Goal: Information Seeking & Learning: Learn about a topic

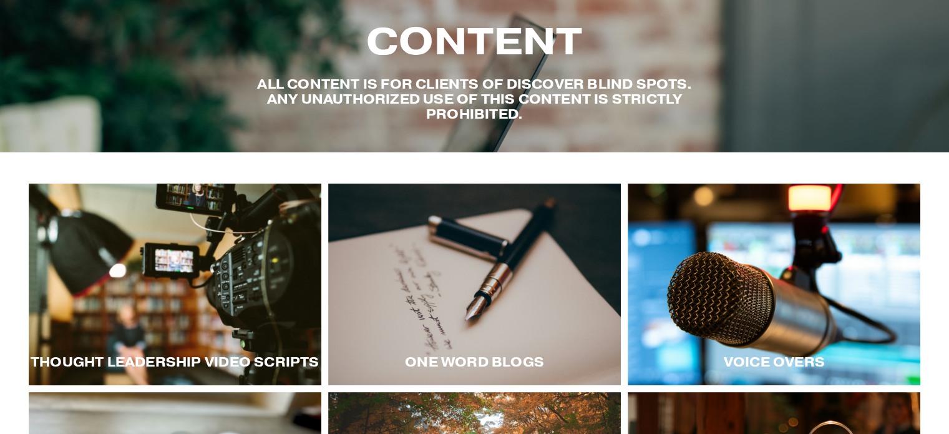
scroll to position [125, 0]
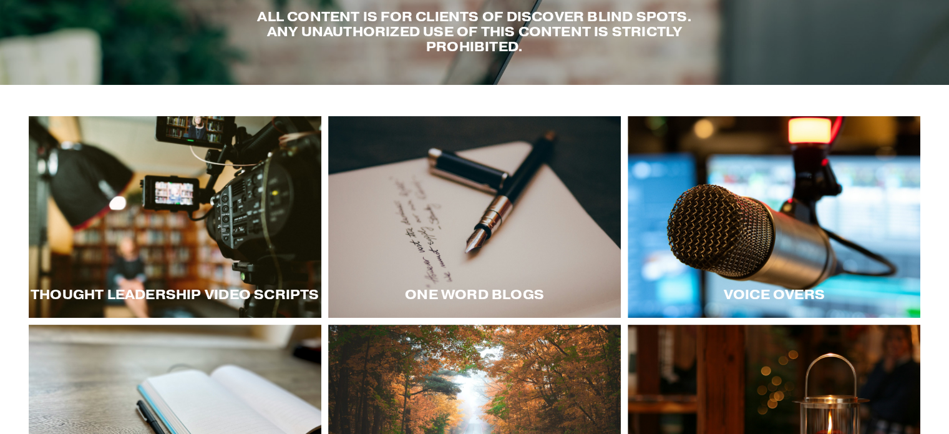
click at [217, 218] on div at bounding box center [175, 217] width 293 height 202
click at [484, 198] on div at bounding box center [474, 217] width 293 height 202
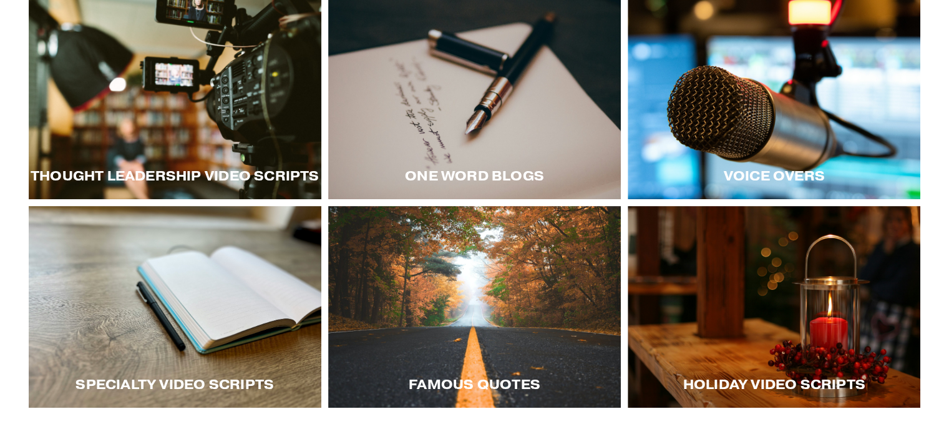
scroll to position [250, 0]
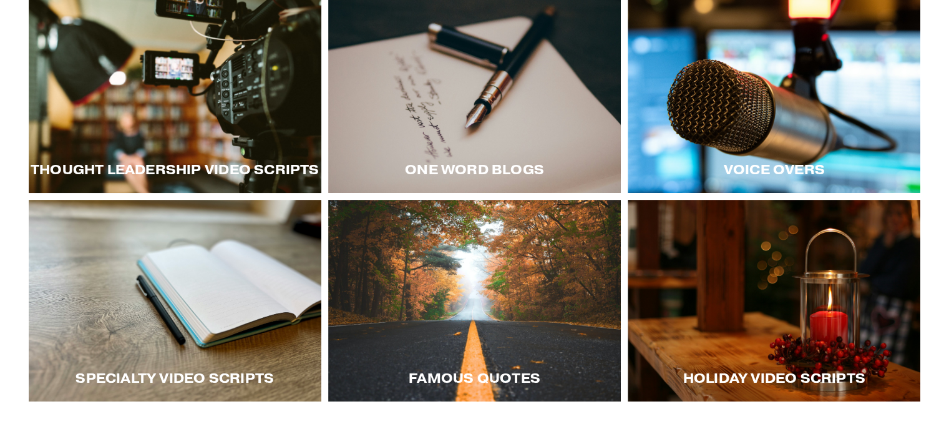
click at [765, 143] on div at bounding box center [774, 92] width 293 height 202
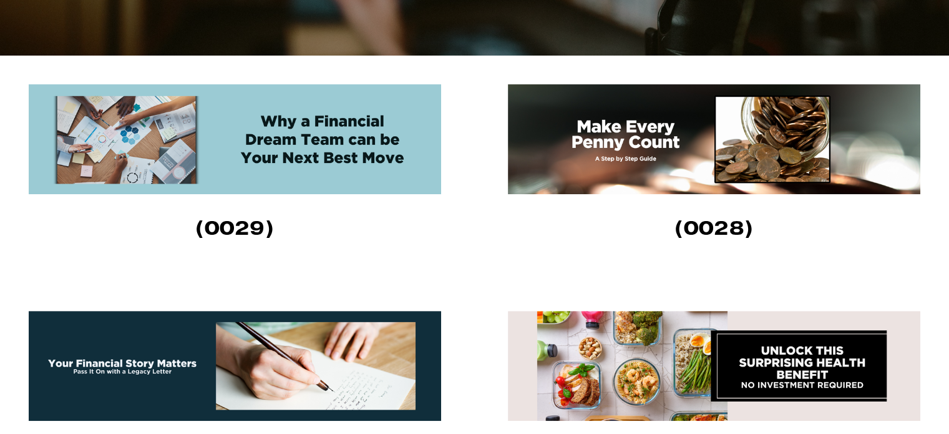
scroll to position [374, 0]
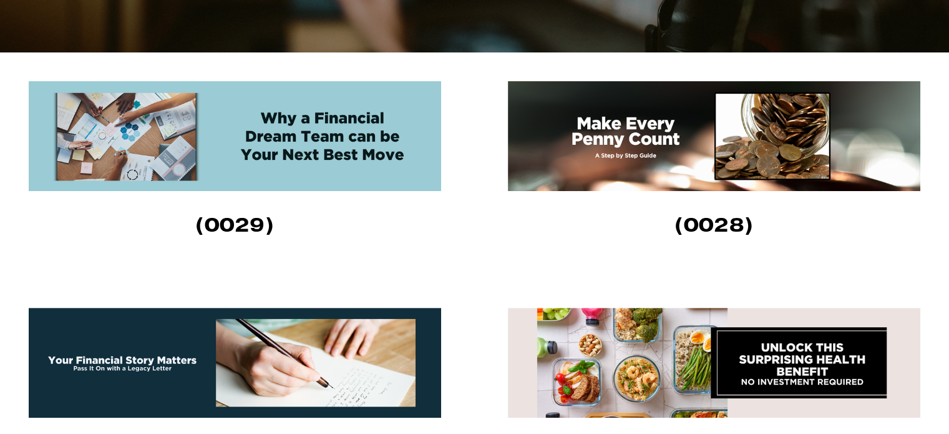
click at [624, 159] on img at bounding box center [714, 136] width 413 height 110
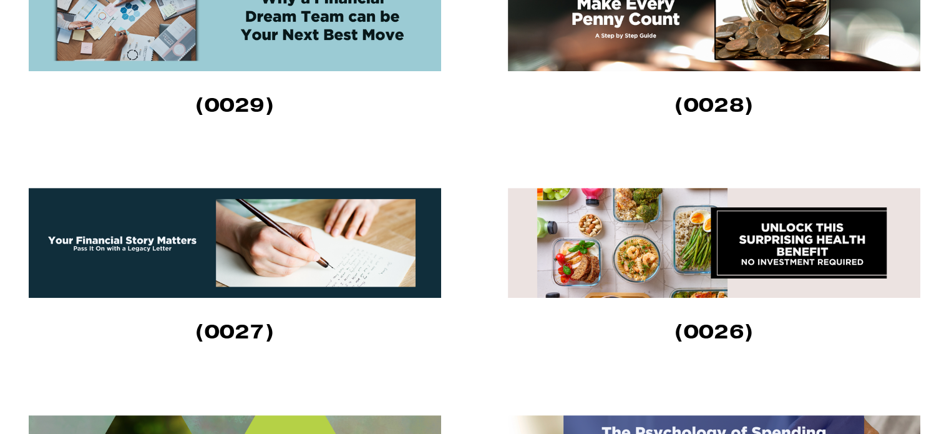
scroll to position [499, 0]
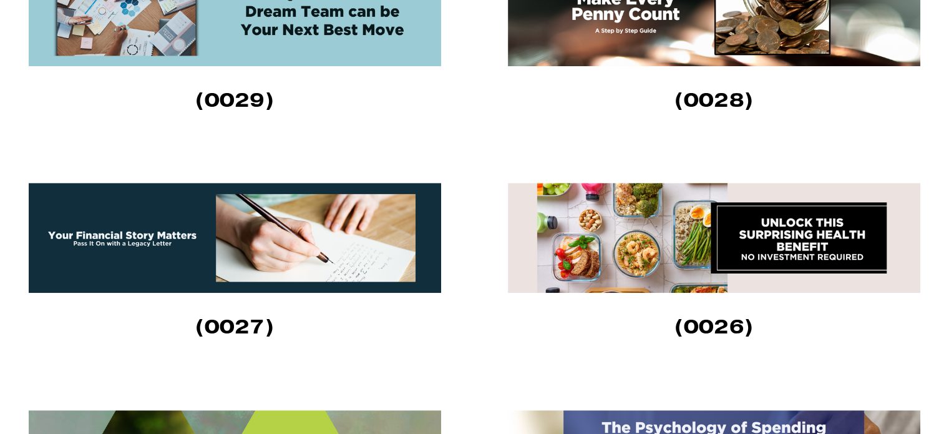
click at [177, 226] on img at bounding box center [235, 238] width 413 height 110
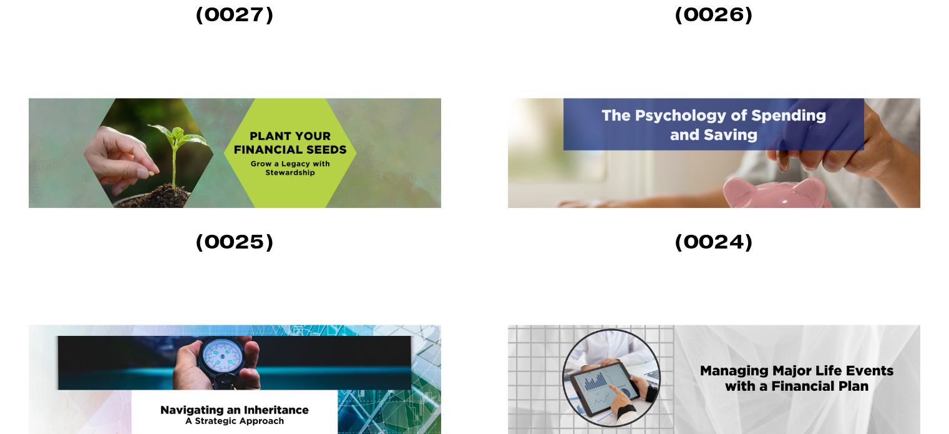
scroll to position [749, 0]
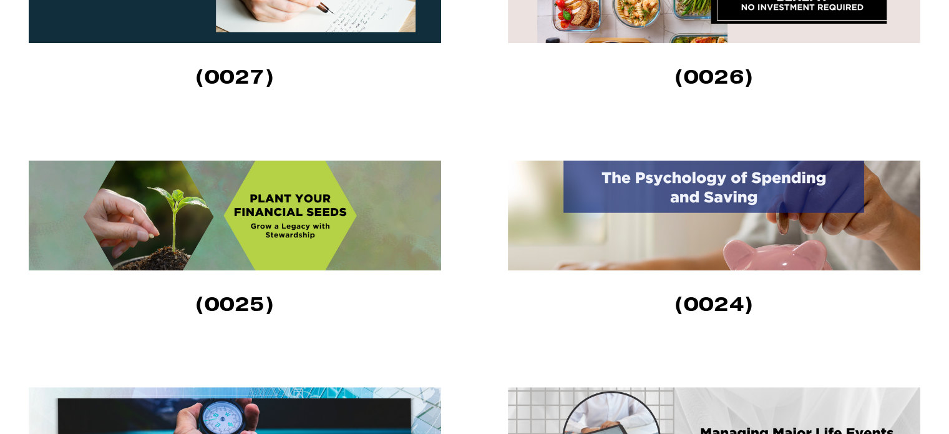
click at [684, 196] on img at bounding box center [714, 215] width 413 height 110
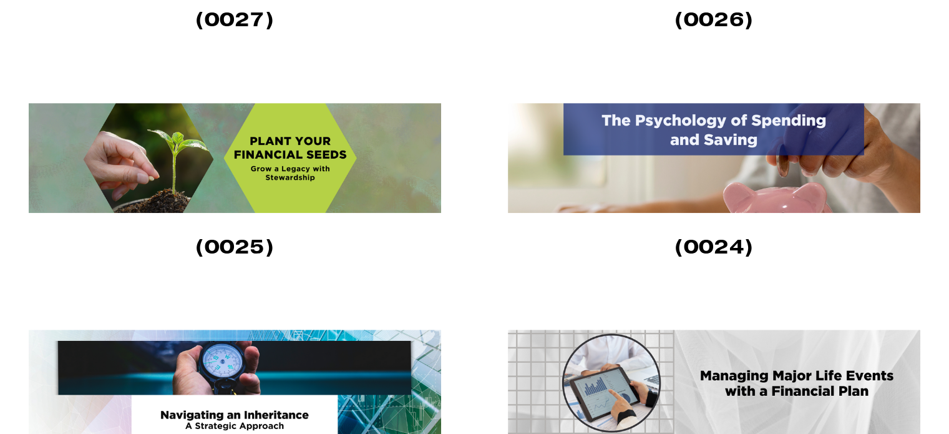
scroll to position [936, 0]
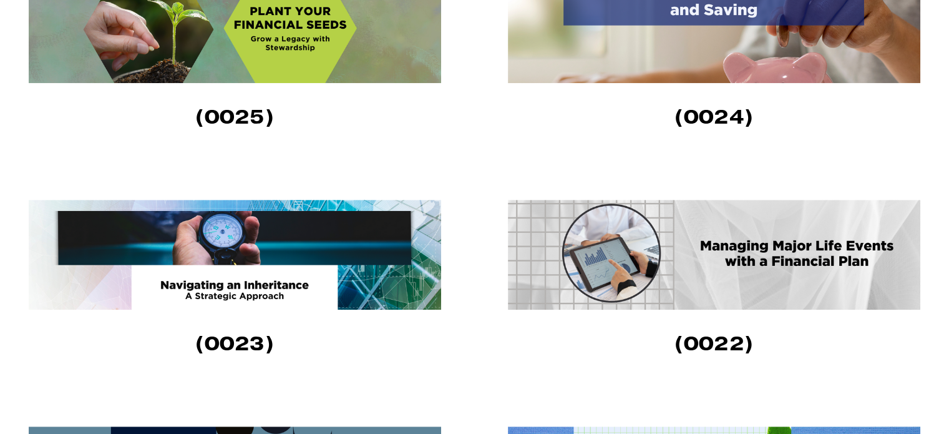
click at [742, 269] on img at bounding box center [714, 255] width 413 height 110
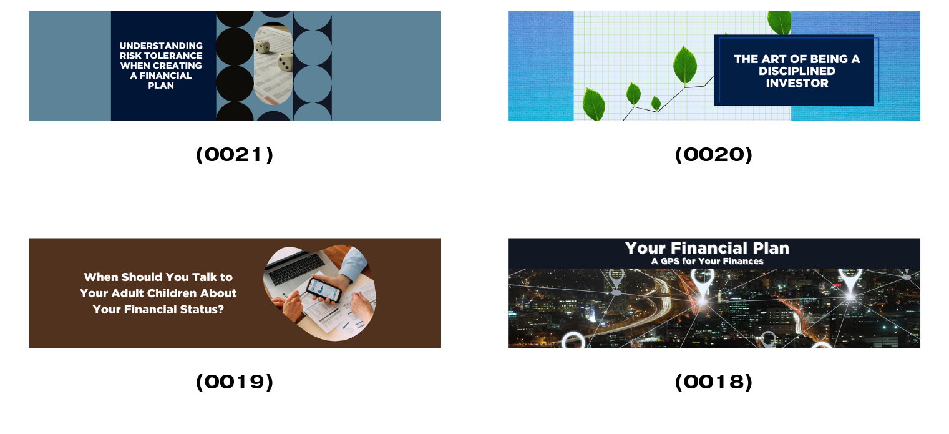
scroll to position [1436, 0]
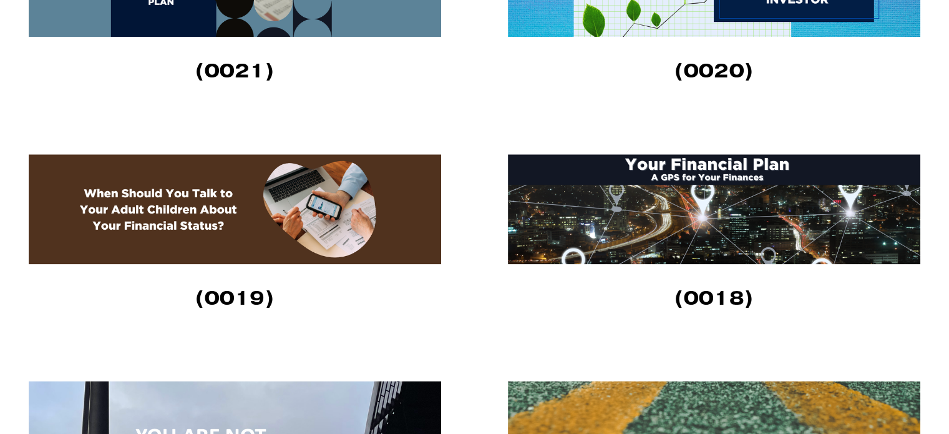
click at [255, 235] on img at bounding box center [235, 209] width 413 height 110
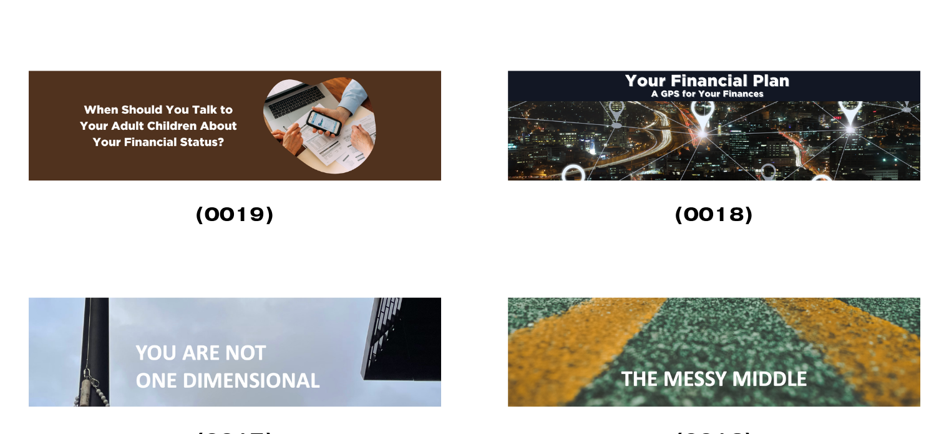
scroll to position [1498, 0]
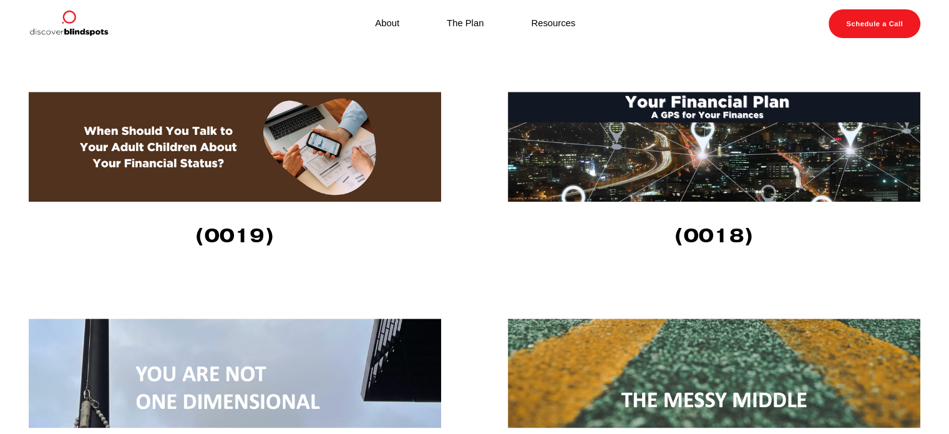
click at [680, 177] on img at bounding box center [714, 147] width 413 height 110
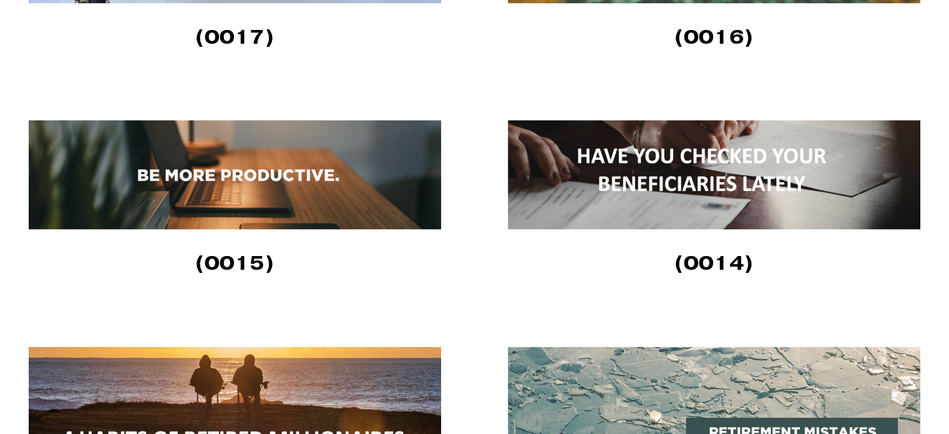
scroll to position [1935, 0]
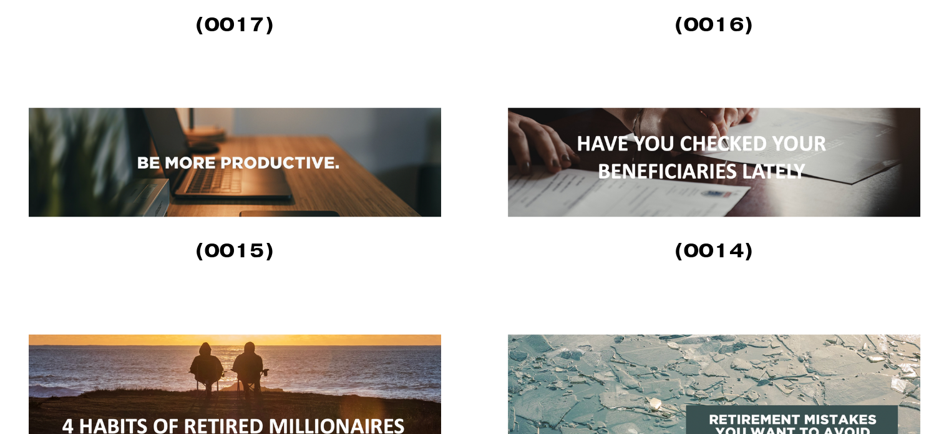
click at [236, 187] on img at bounding box center [235, 161] width 413 height 109
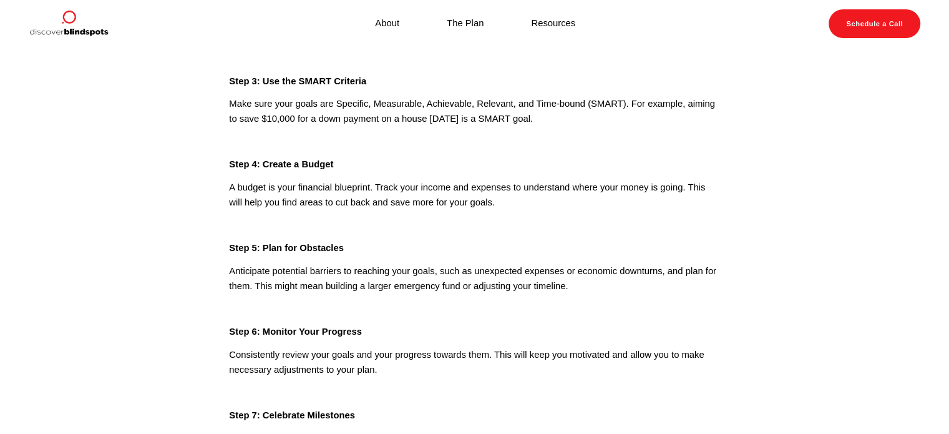
scroll to position [250, 0]
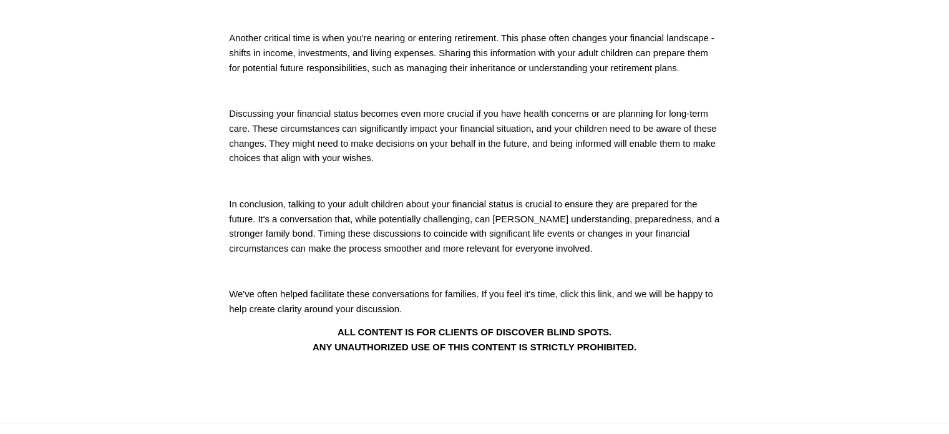
scroll to position [250, 0]
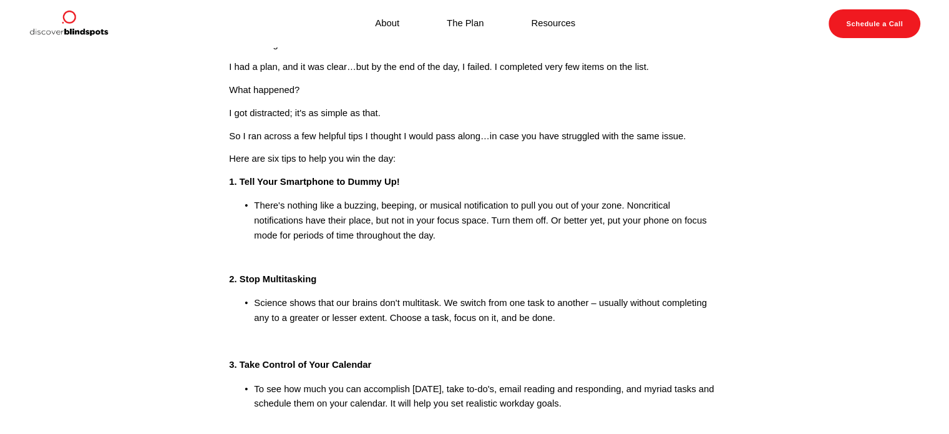
scroll to position [125, 0]
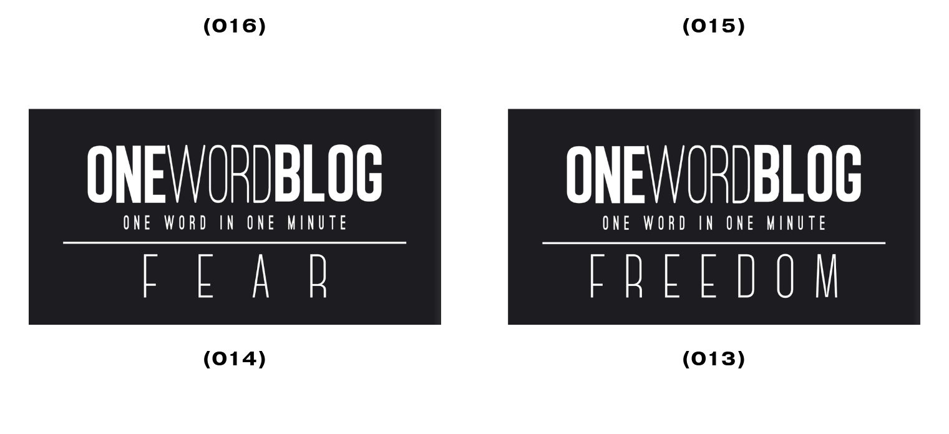
scroll to position [1560, 0]
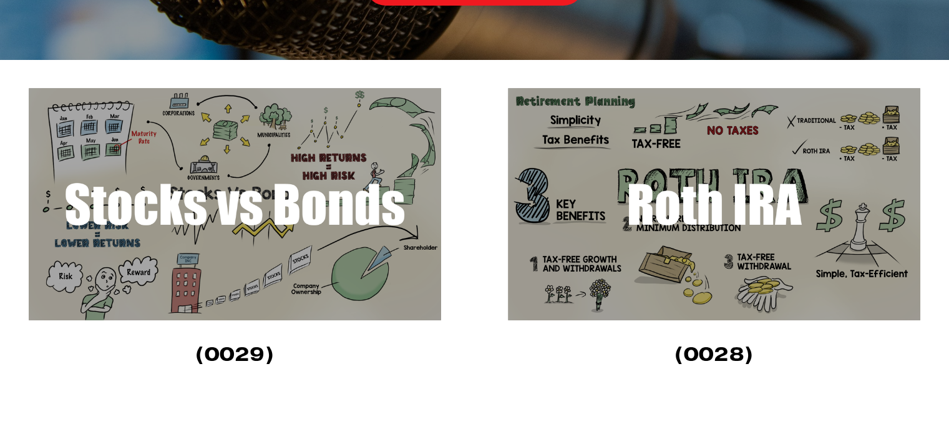
scroll to position [374, 0]
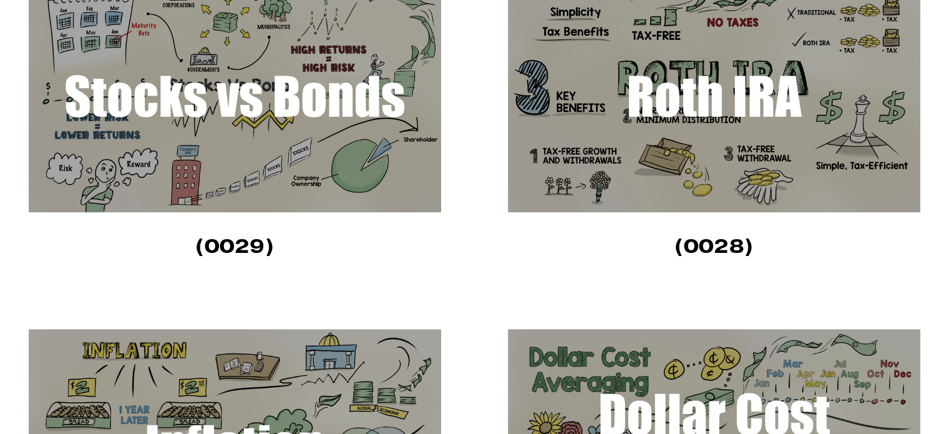
click at [701, 81] on img at bounding box center [714, 96] width 413 height 232
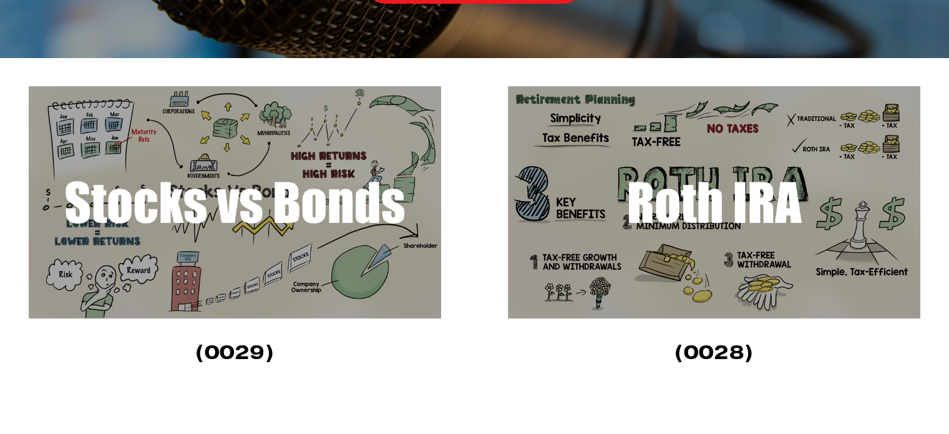
scroll to position [250, 0]
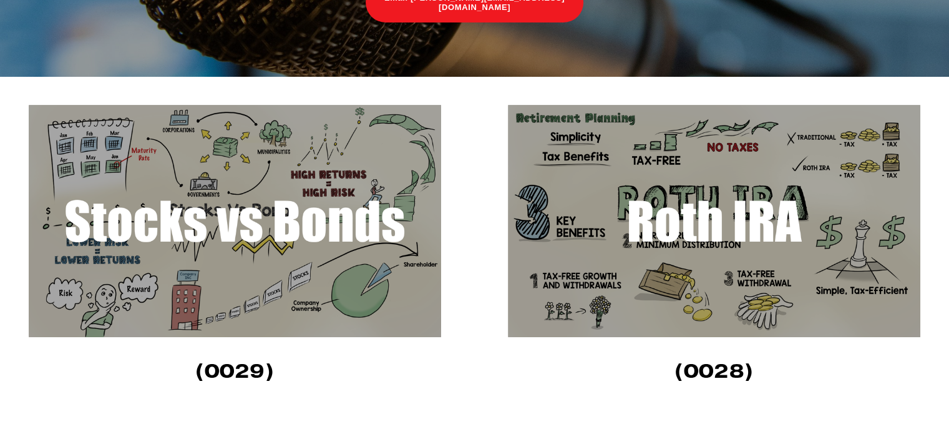
click at [649, 278] on img at bounding box center [714, 221] width 413 height 232
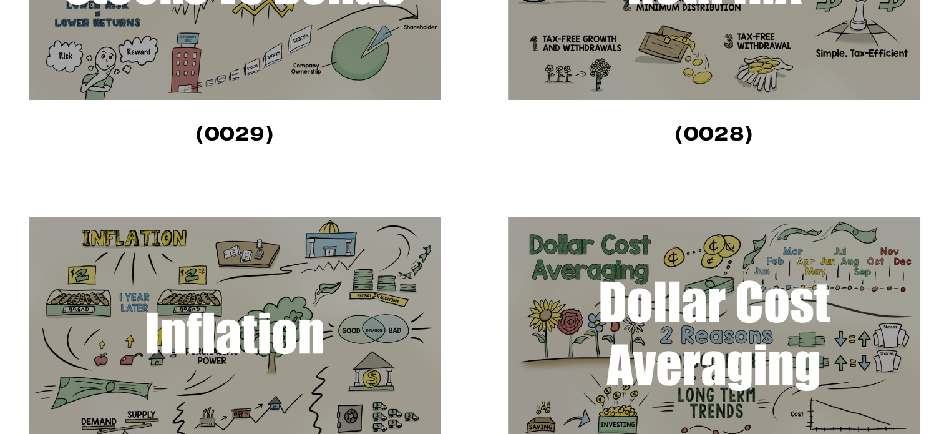
scroll to position [562, 0]
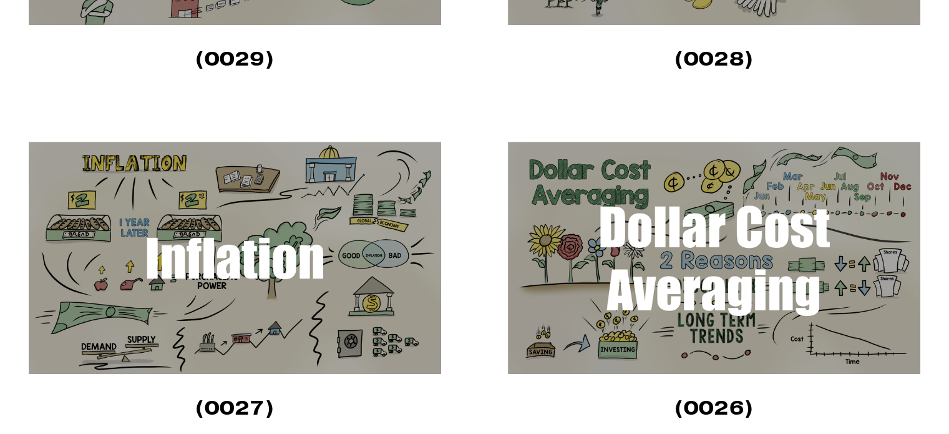
click at [150, 290] on img at bounding box center [235, 258] width 413 height 232
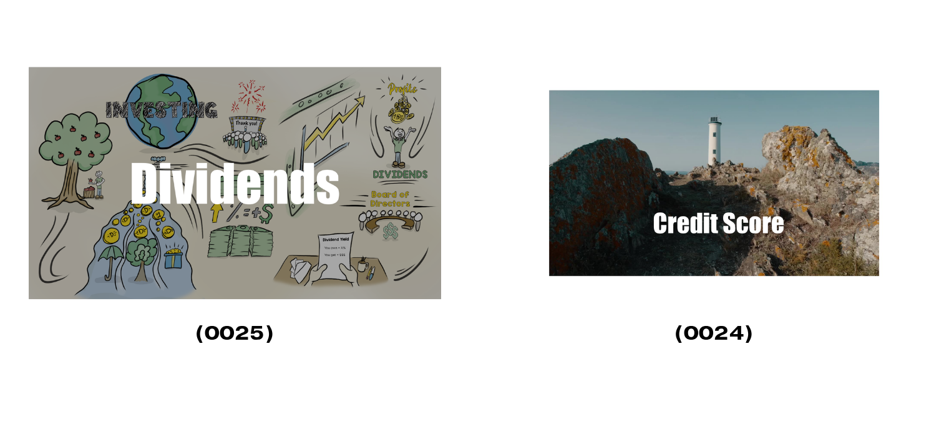
scroll to position [999, 0]
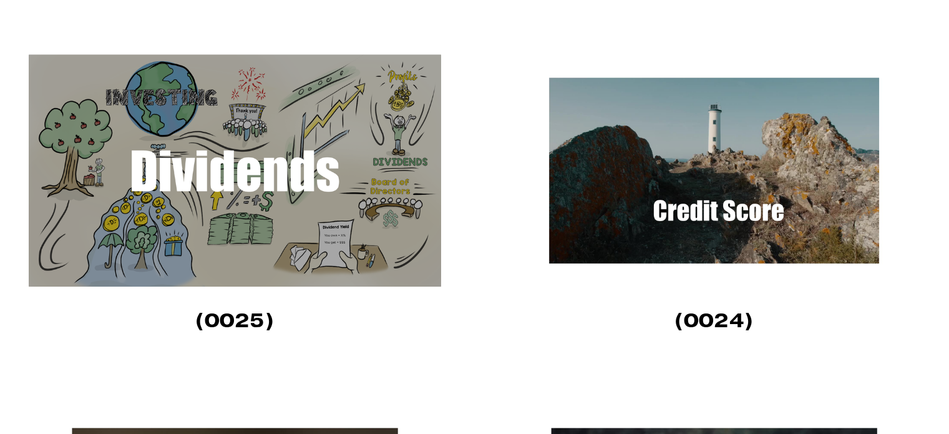
click at [665, 237] on img at bounding box center [714, 170] width 413 height 232
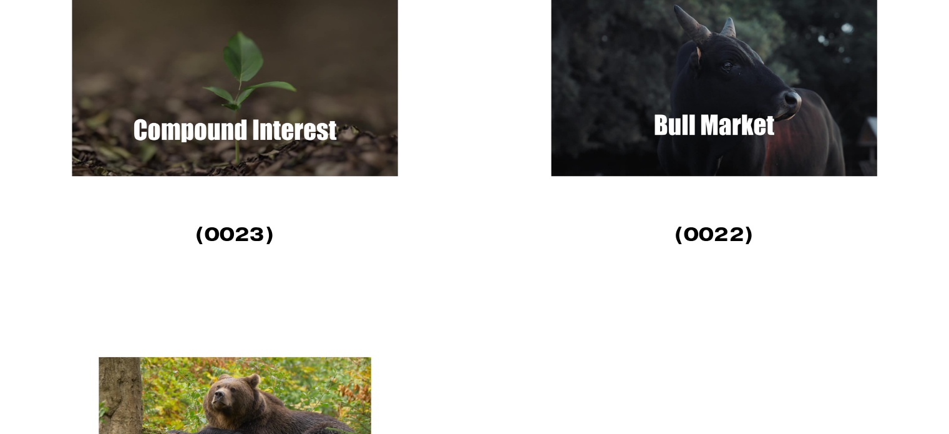
scroll to position [1436, 0]
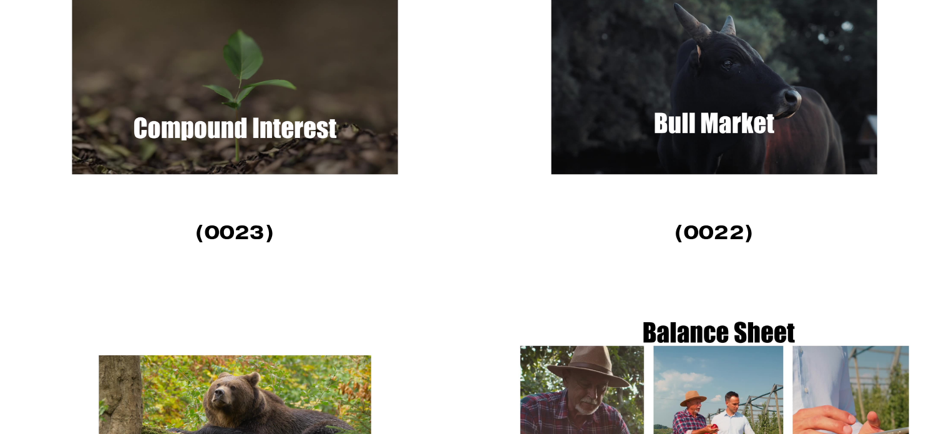
click at [703, 137] on img at bounding box center [714, 82] width 413 height 232
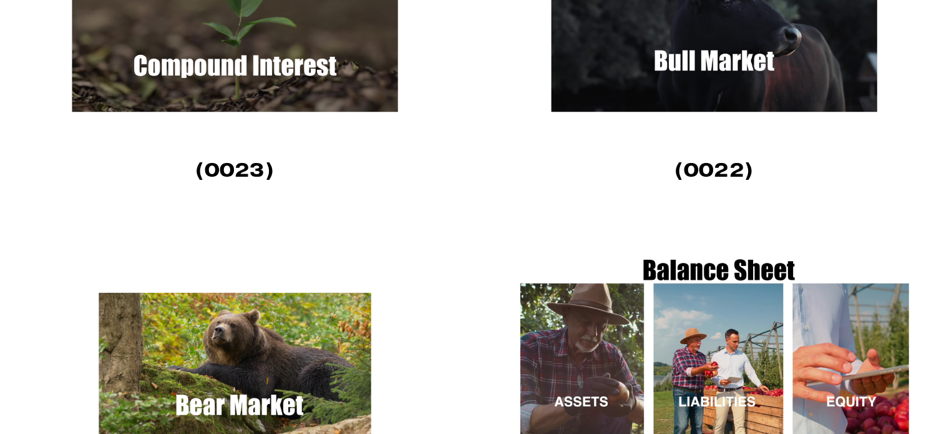
scroll to position [1623, 0]
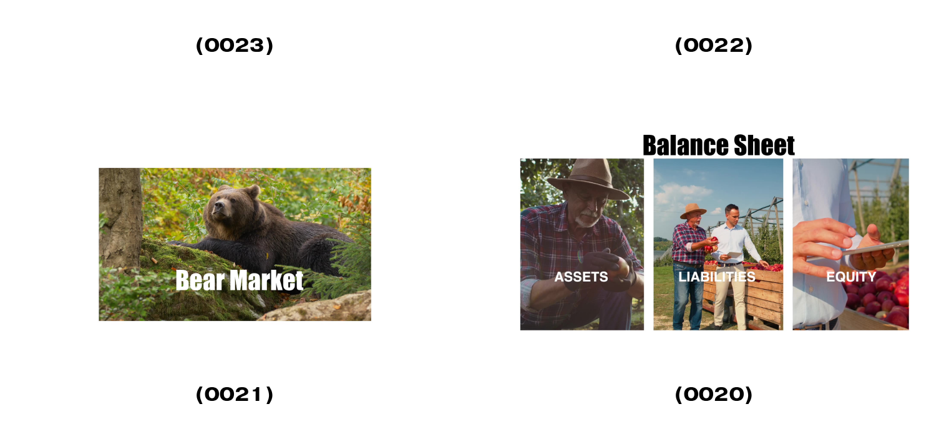
click at [187, 250] on img at bounding box center [235, 244] width 413 height 232
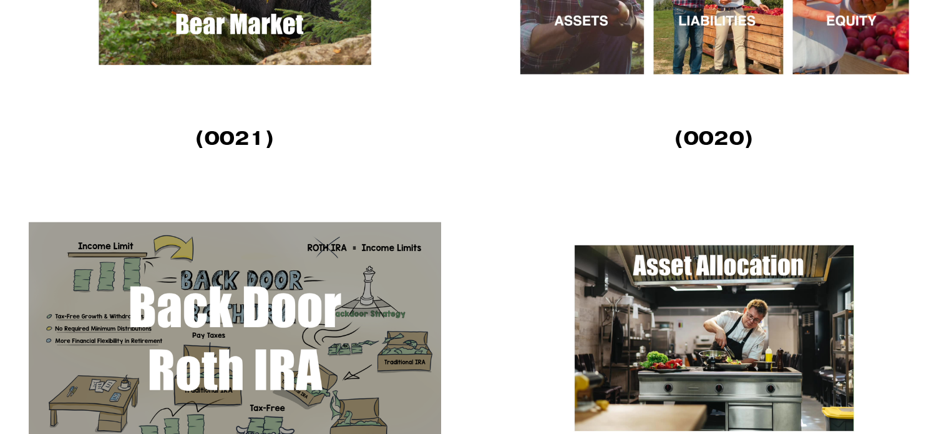
scroll to position [1997, 0]
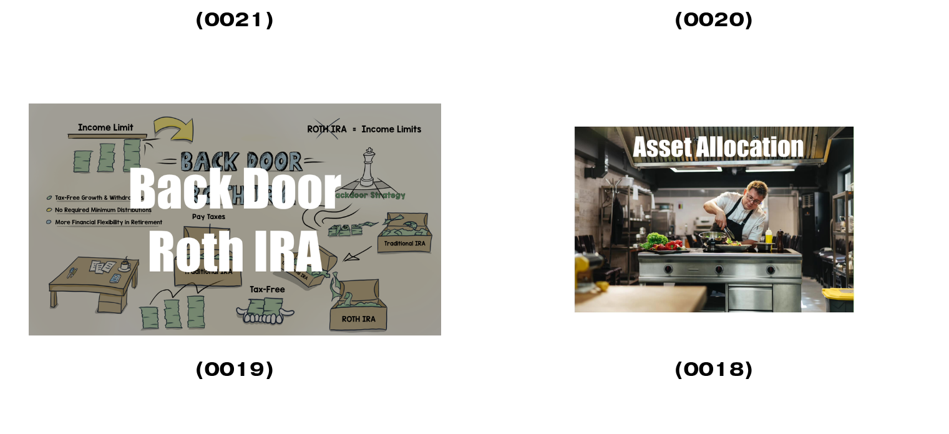
click at [223, 253] on img at bounding box center [235, 219] width 413 height 232
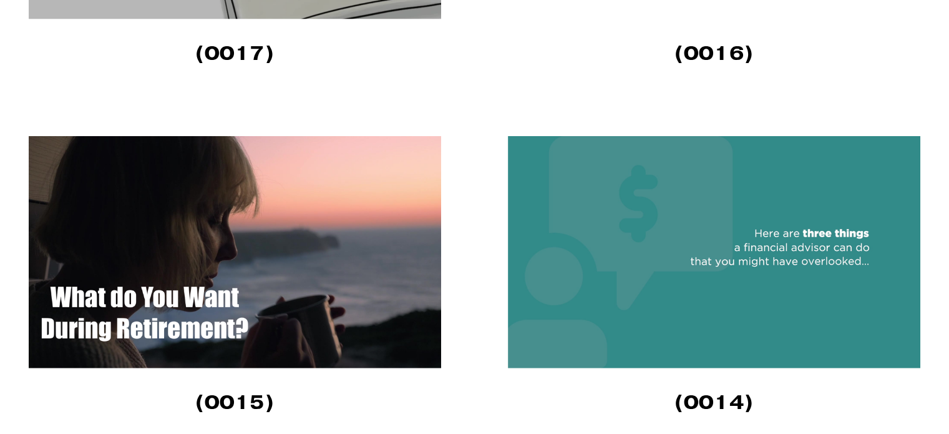
scroll to position [2684, 0]
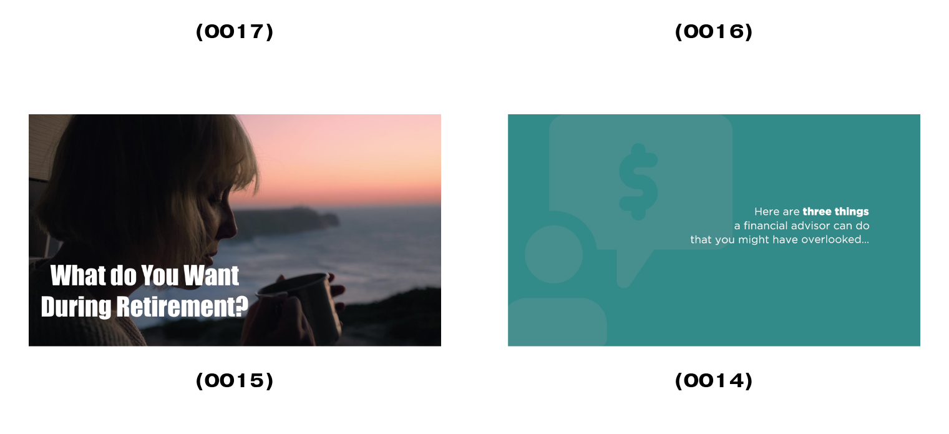
click at [772, 247] on img at bounding box center [714, 230] width 413 height 232
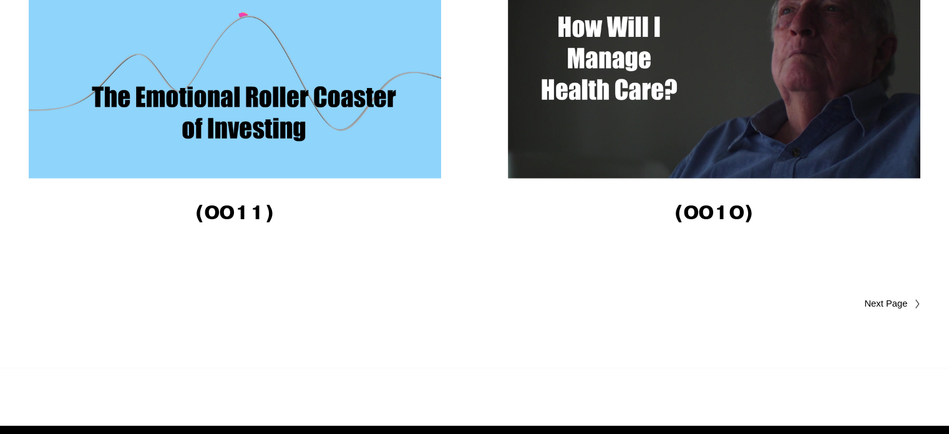
scroll to position [3558, 0]
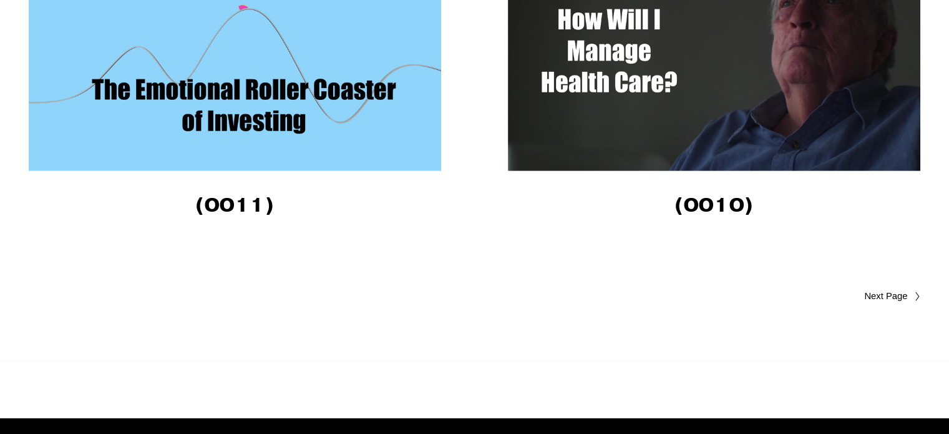
click at [872, 299] on span "Older Posts" at bounding box center [862, 296] width 92 height 15
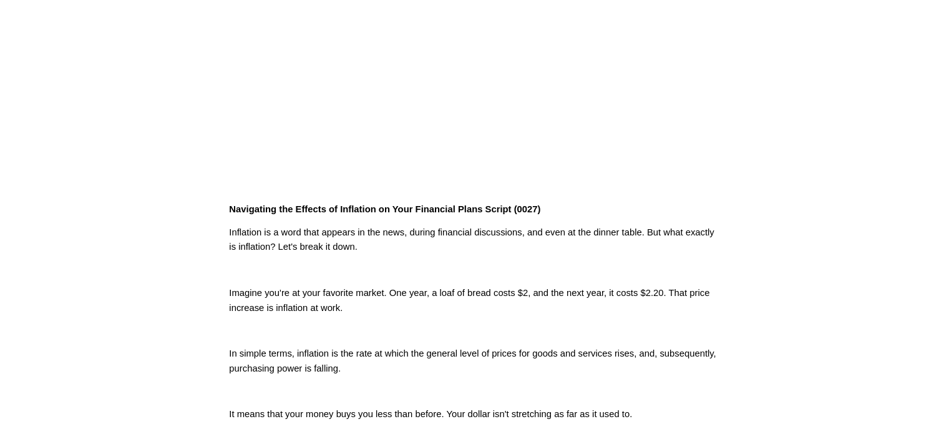
scroll to position [187, 0]
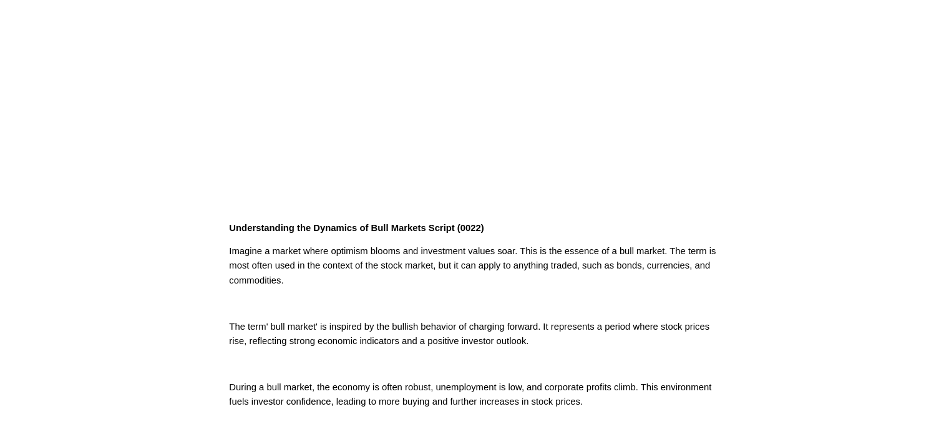
scroll to position [187, 0]
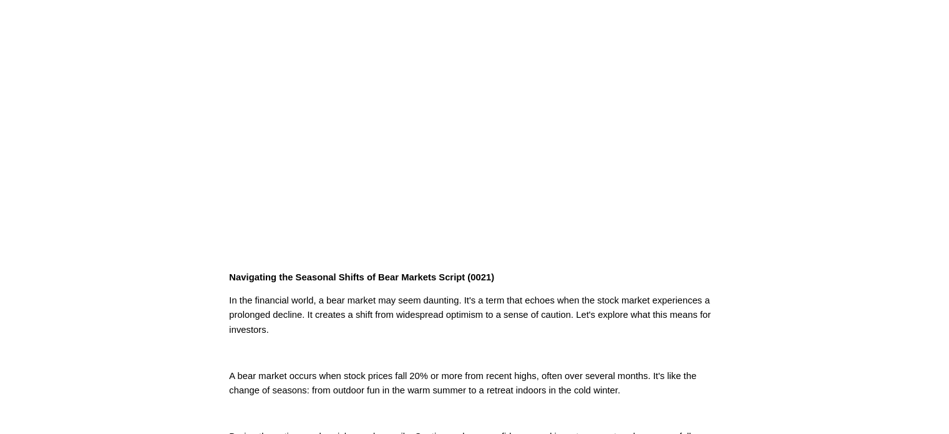
scroll to position [125, 0]
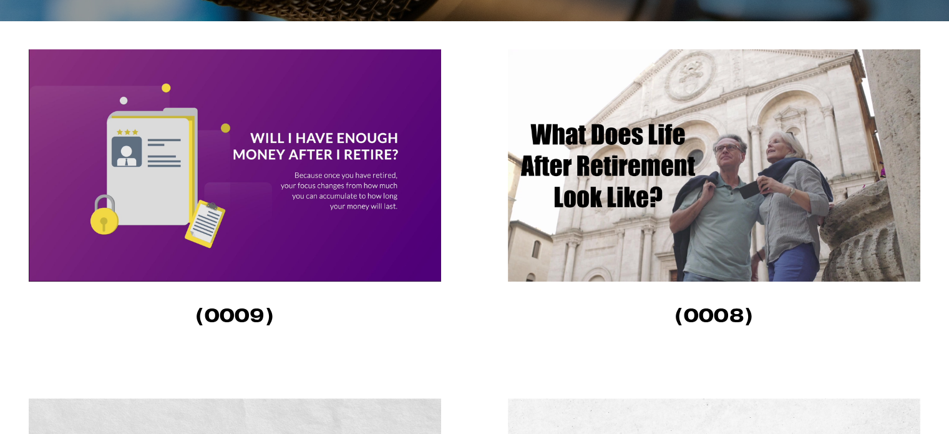
scroll to position [312, 0]
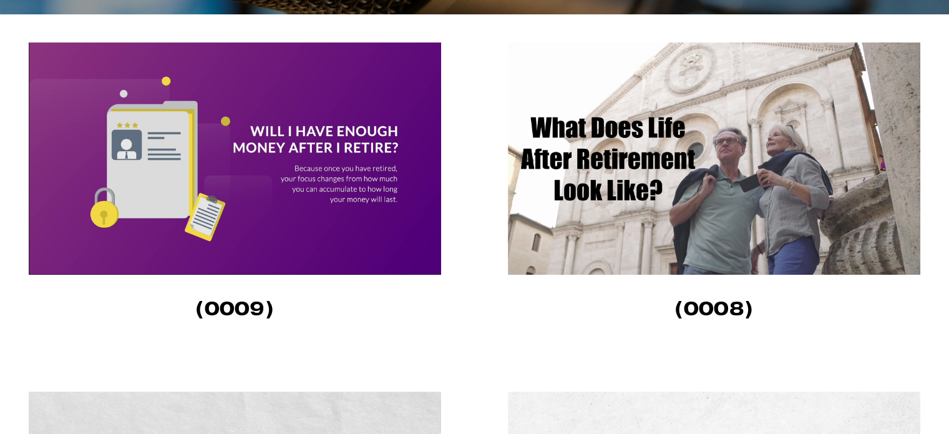
click at [358, 187] on img at bounding box center [235, 158] width 413 height 232
